Goal: Navigation & Orientation: Find specific page/section

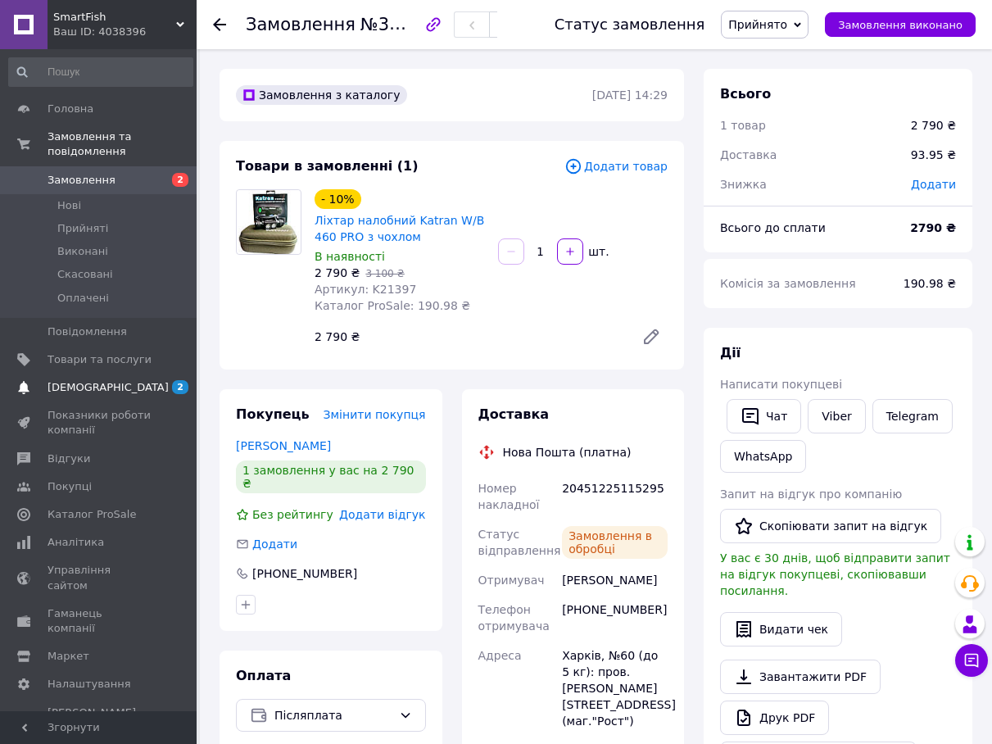
click at [130, 380] on span "[DEMOGRAPHIC_DATA]" at bounding box center [100, 387] width 104 height 15
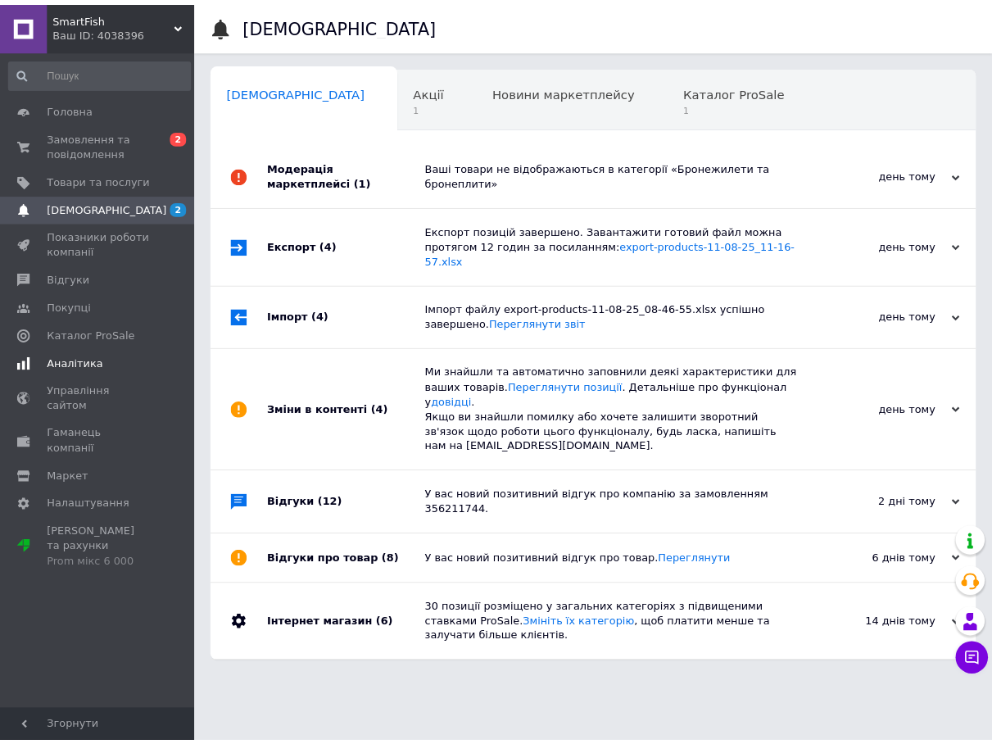
scroll to position [0, 8]
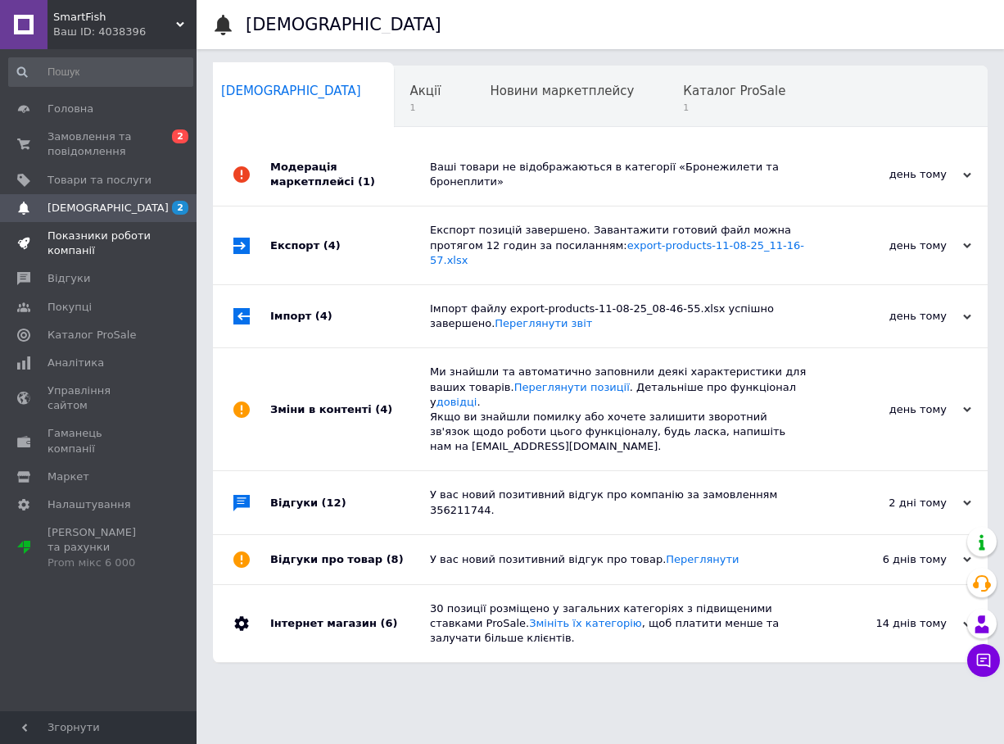
click at [120, 244] on span "Показники роботи компанії" at bounding box center [100, 243] width 104 height 29
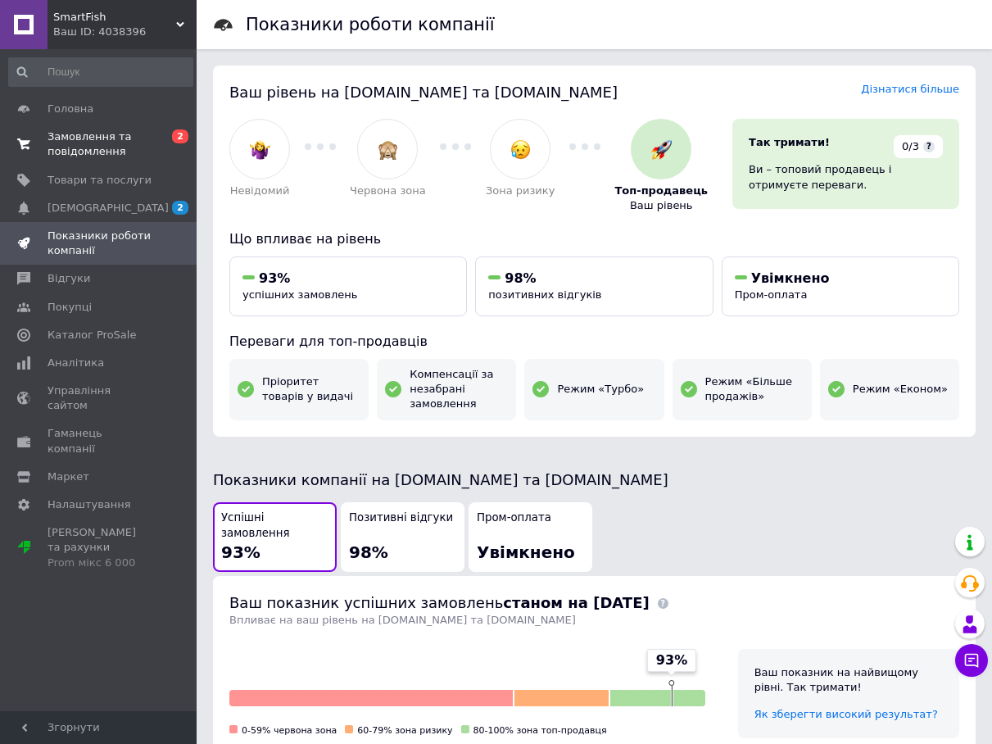
click at [151, 129] on link "Замовлення та повідомлення 0 2" at bounding box center [100, 144] width 201 height 43
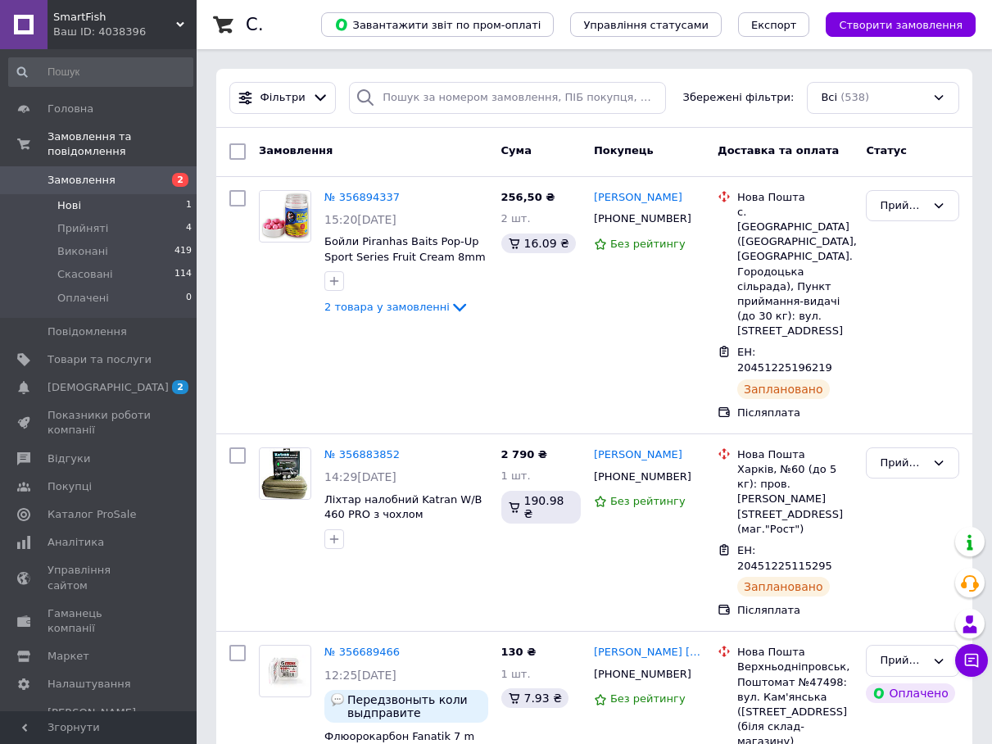
click at [93, 194] on li "Нові 1" at bounding box center [100, 205] width 201 height 23
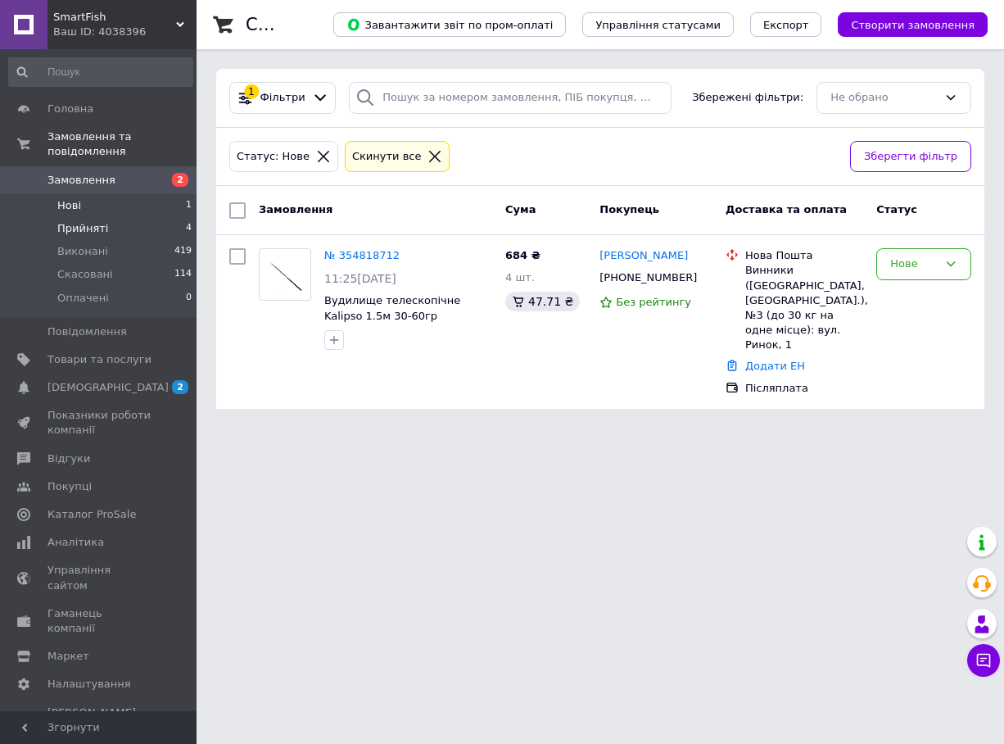
click at [93, 221] on span "Прийняті" at bounding box center [82, 228] width 51 height 15
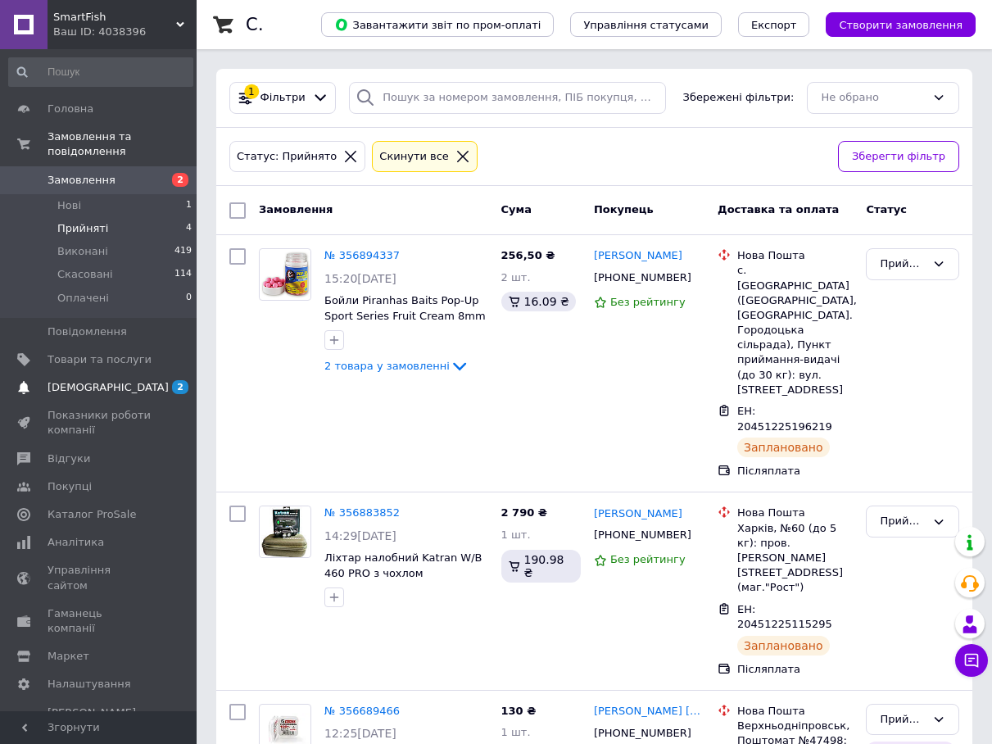
click at [75, 380] on span "[DEMOGRAPHIC_DATA]" at bounding box center [108, 387] width 121 height 15
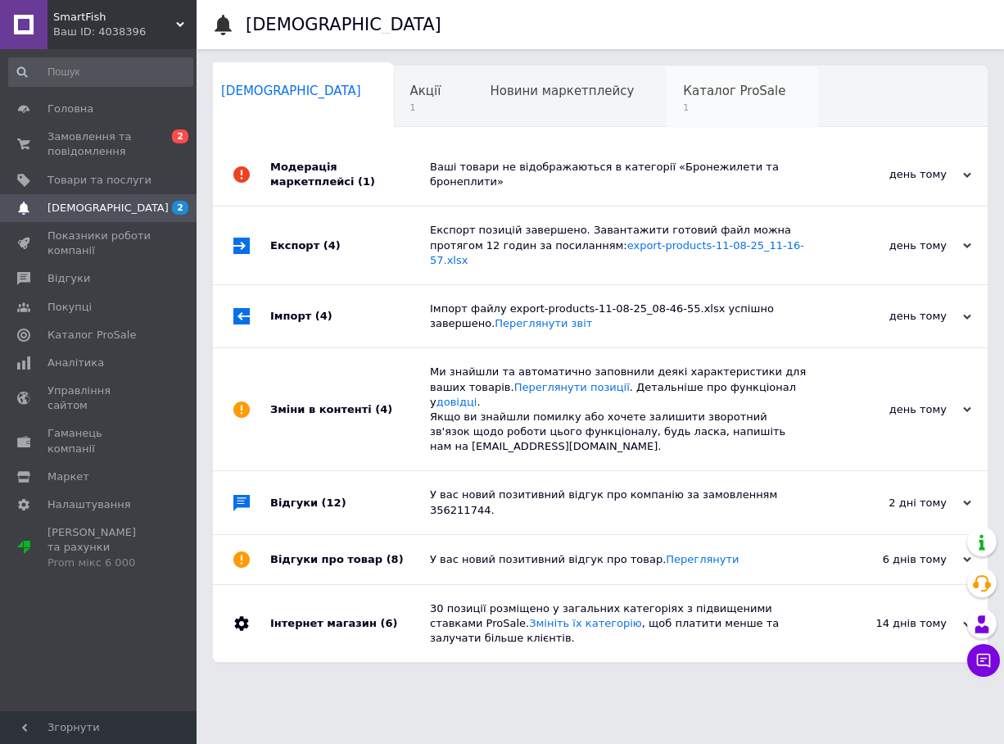
click at [683, 84] on span "Каталог ProSale" at bounding box center [734, 91] width 102 height 15
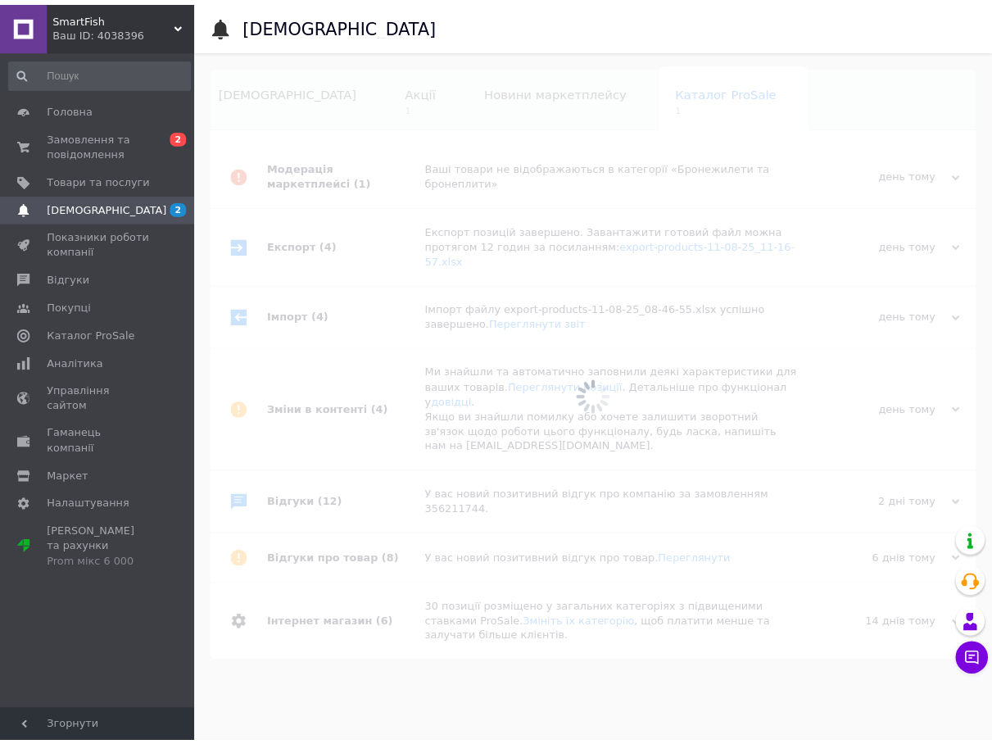
scroll to position [0, 37]
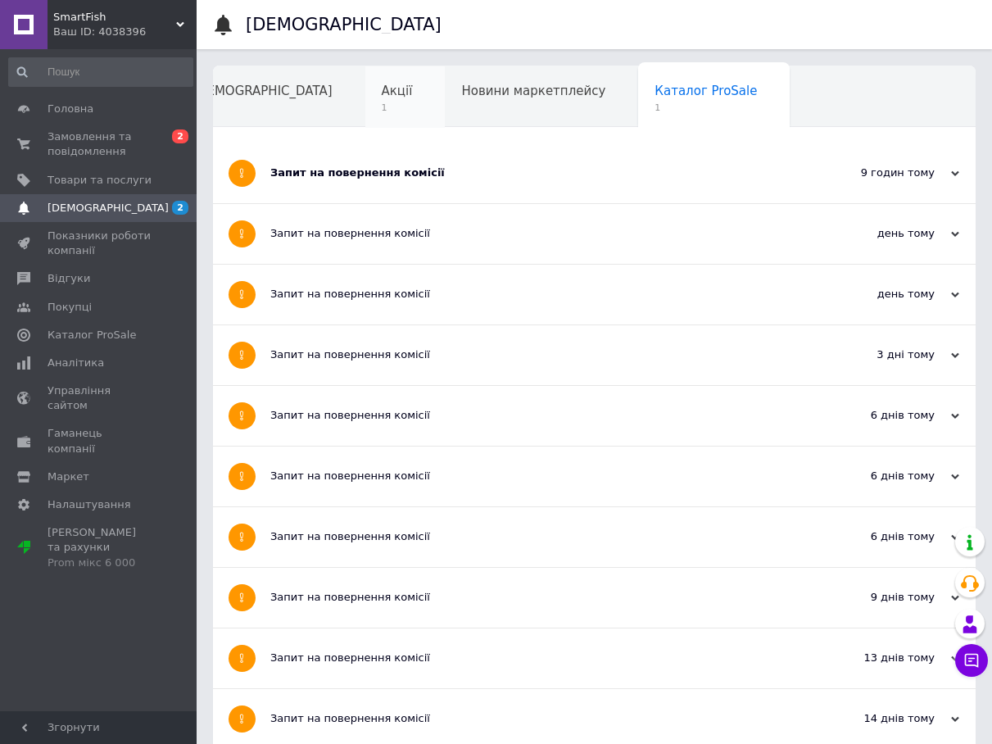
click at [365, 103] on div "Акції 1" at bounding box center [405, 97] width 80 height 62
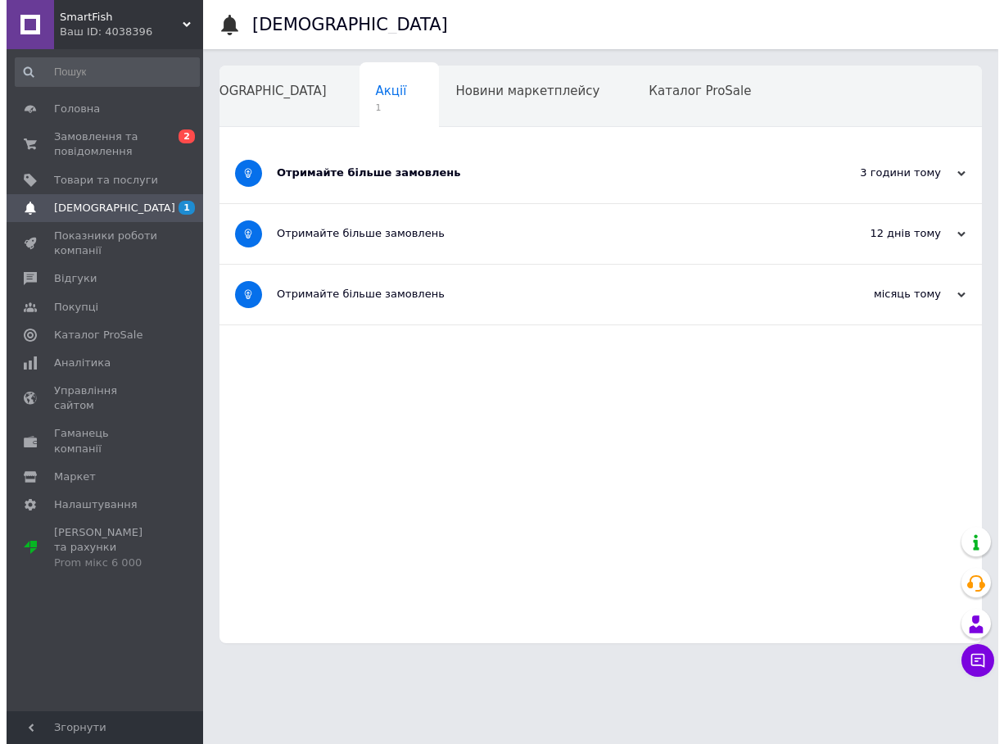
scroll to position [0, 37]
